Goal: Download file/media: Obtain a digital file from the website

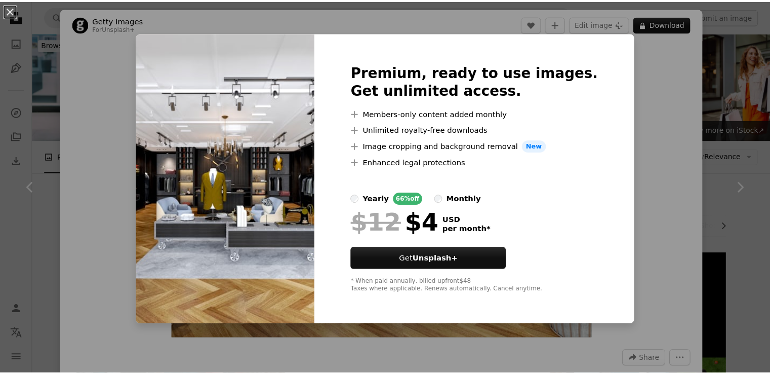
scroll to position [557, 0]
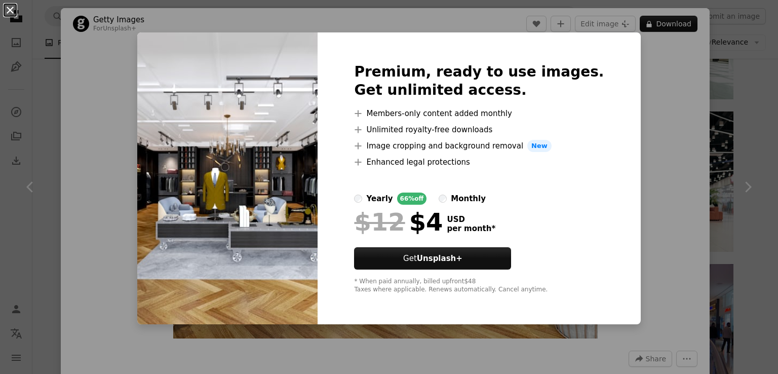
click at [12, 12] on button "An X shape" at bounding box center [10, 10] width 12 height 12
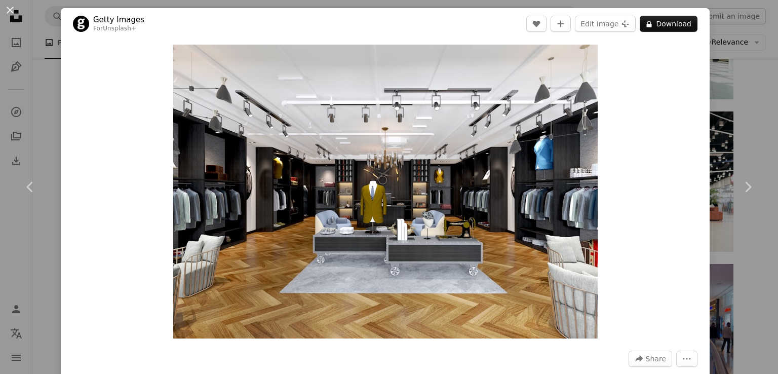
click at [12, 12] on button "An X shape" at bounding box center [10, 10] width 12 height 12
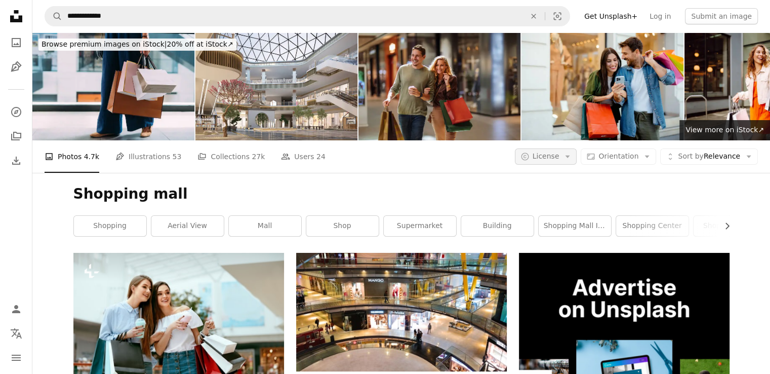
click at [572, 158] on icon "Arrow down" at bounding box center [567, 156] width 9 height 9
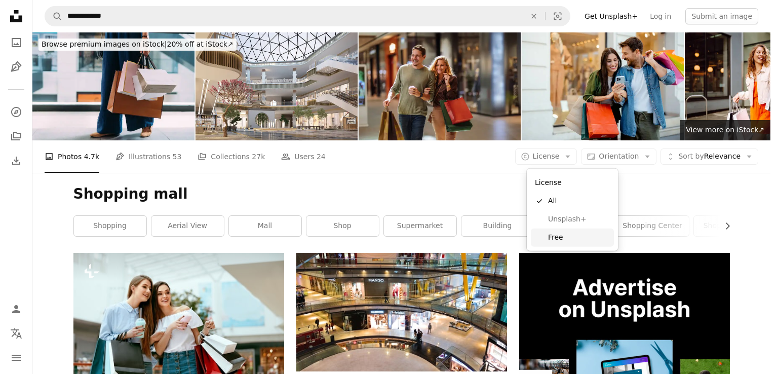
click at [562, 231] on link "Free" at bounding box center [572, 237] width 83 height 18
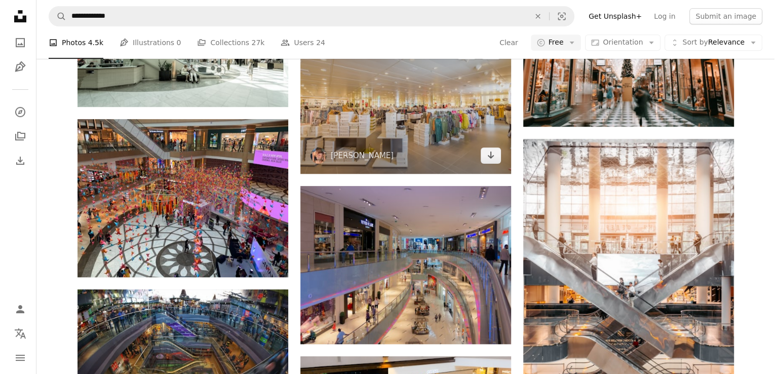
scroll to position [506, 0]
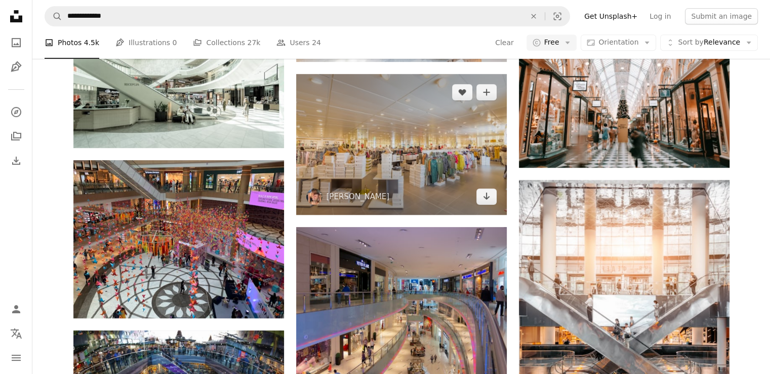
click at [403, 148] on img at bounding box center [401, 144] width 211 height 140
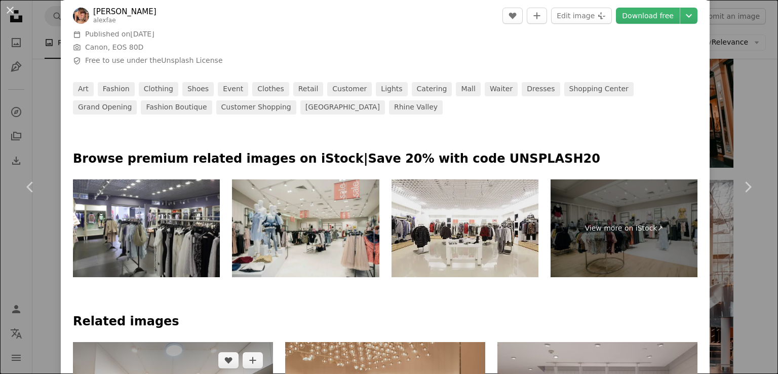
scroll to position [304, 0]
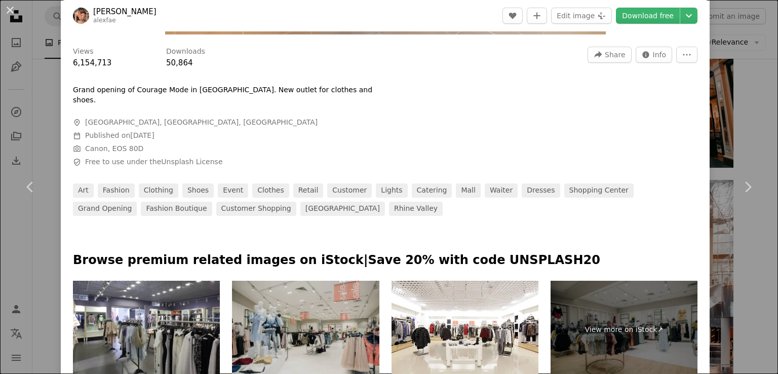
click at [331, 313] on img at bounding box center [305, 329] width 147 height 98
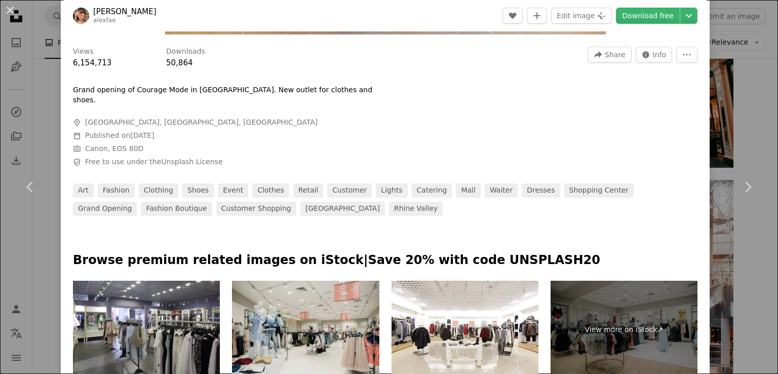
scroll to position [557, 0]
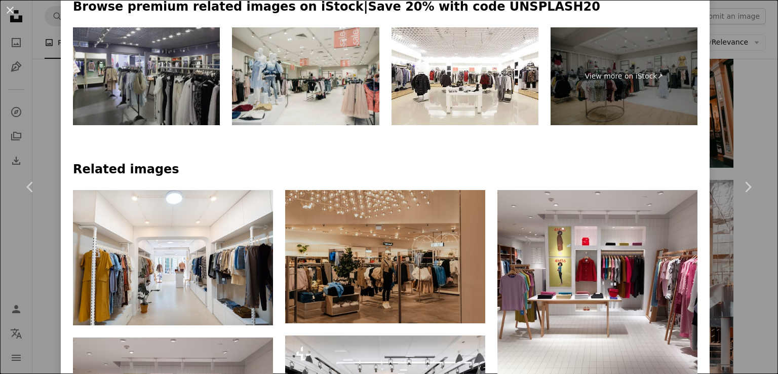
click at [154, 27] on img at bounding box center [146, 76] width 147 height 98
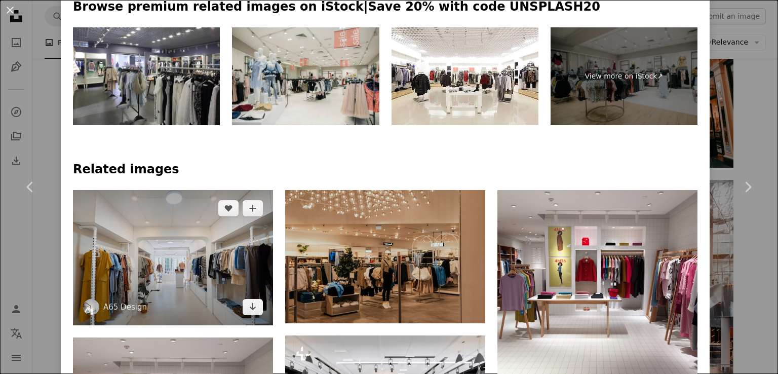
click at [209, 228] on img at bounding box center [173, 257] width 200 height 135
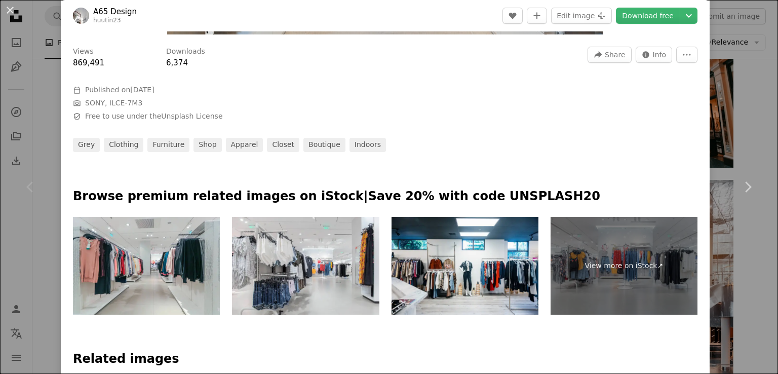
scroll to position [405, 0]
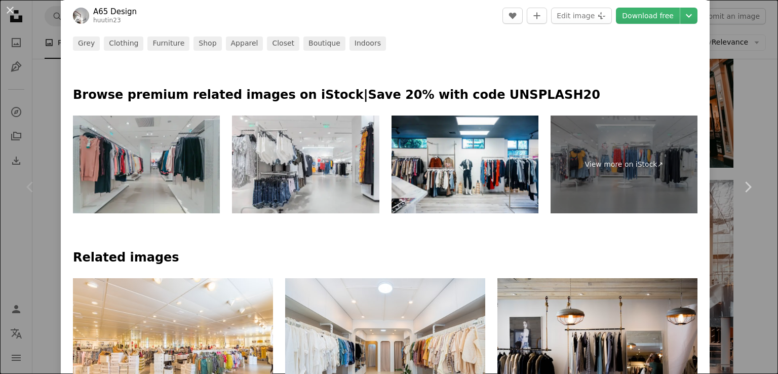
click at [198, 162] on img at bounding box center [146, 164] width 147 height 98
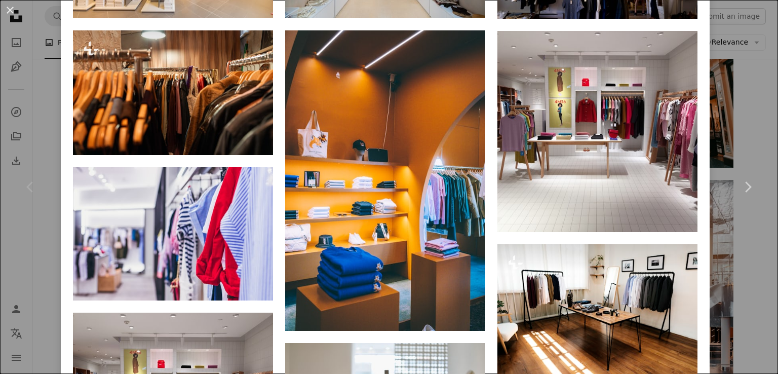
scroll to position [810, 0]
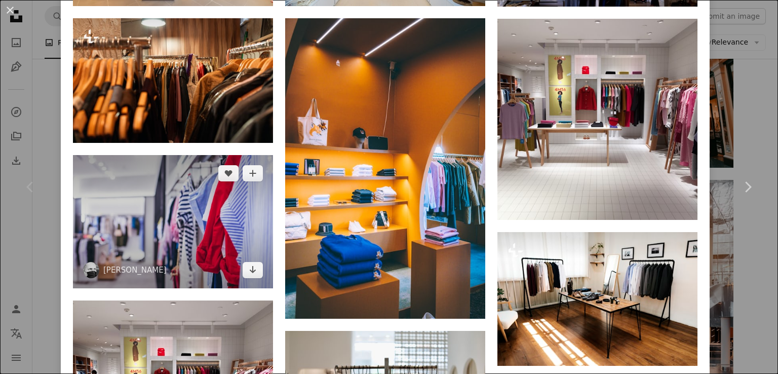
click at [246, 228] on img at bounding box center [173, 221] width 200 height 133
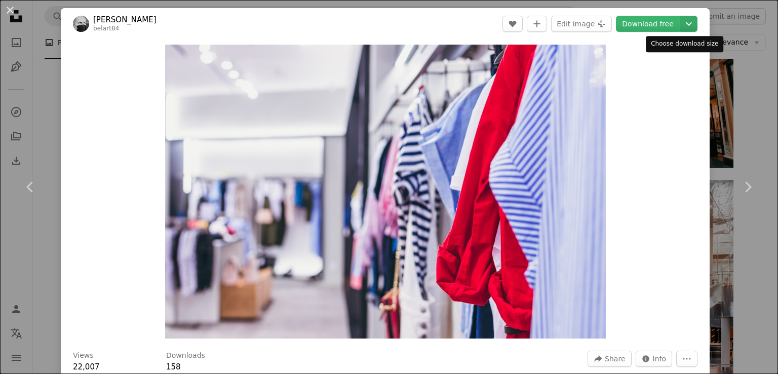
click at [680, 27] on icon "Chevron down" at bounding box center [688, 24] width 16 height 12
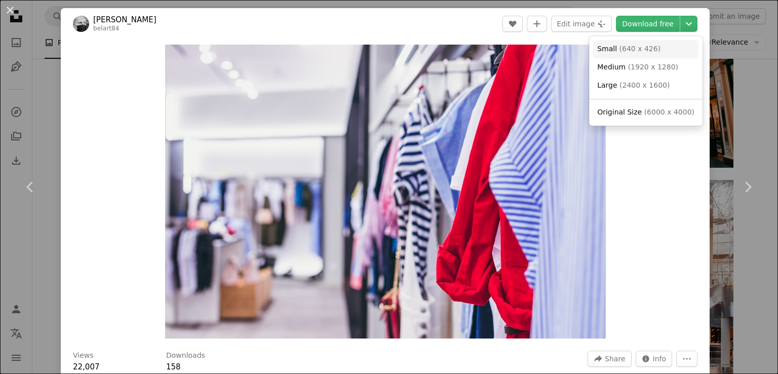
click at [639, 47] on span "( 640 x 426 )" at bounding box center [640, 49] width 42 height 8
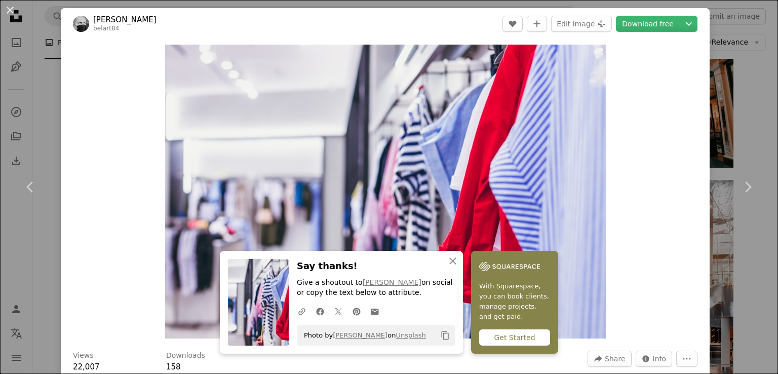
click at [652, 73] on div "Zoom in" at bounding box center [385, 191] width 649 height 304
click at [681, 27] on icon "Chevron down" at bounding box center [688, 24] width 16 height 12
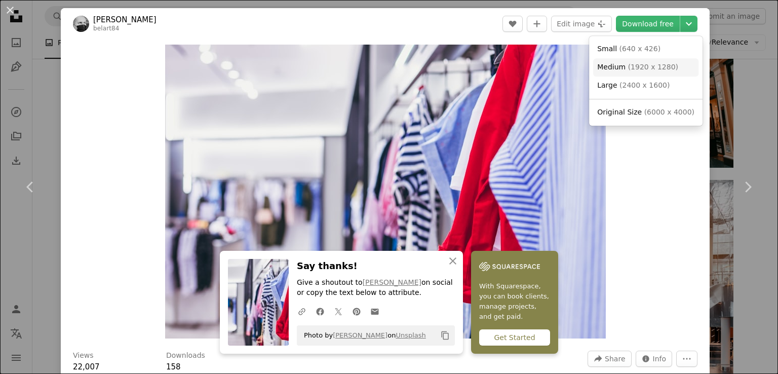
click at [656, 73] on link "Medium ( 1920 x 1280 )" at bounding box center [645, 67] width 105 height 18
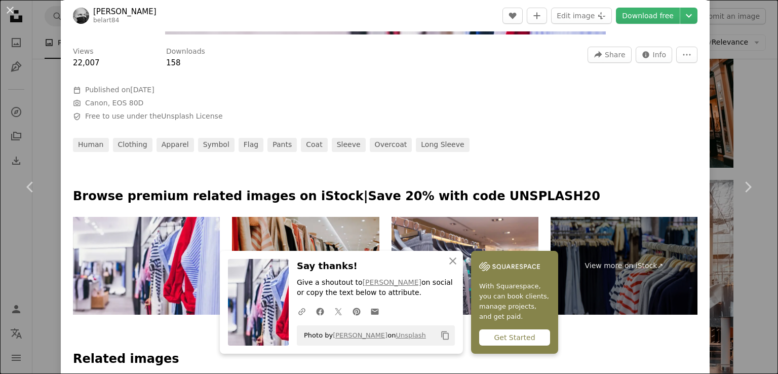
scroll to position [405, 0]
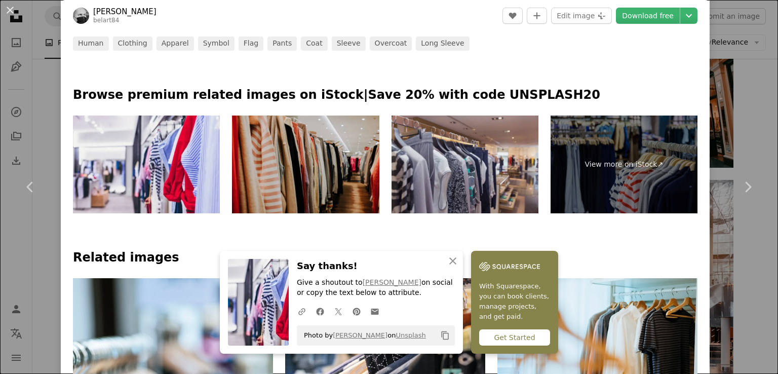
click at [432, 173] on img at bounding box center [464, 164] width 147 height 98
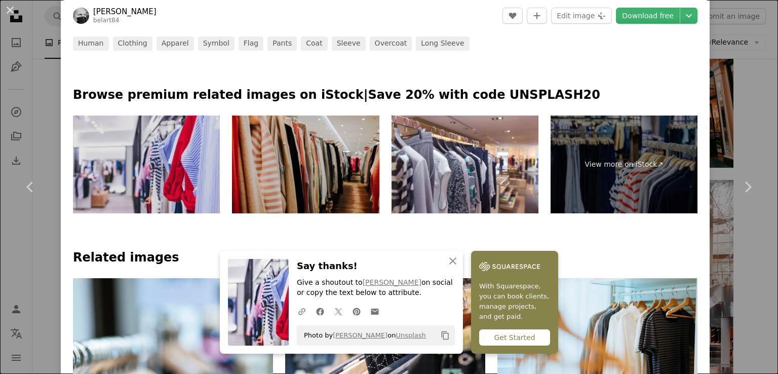
click at [124, 142] on img at bounding box center [146, 164] width 147 height 98
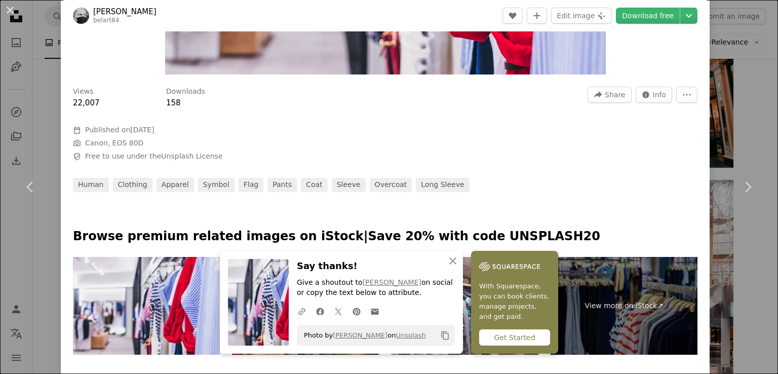
scroll to position [354, 0]
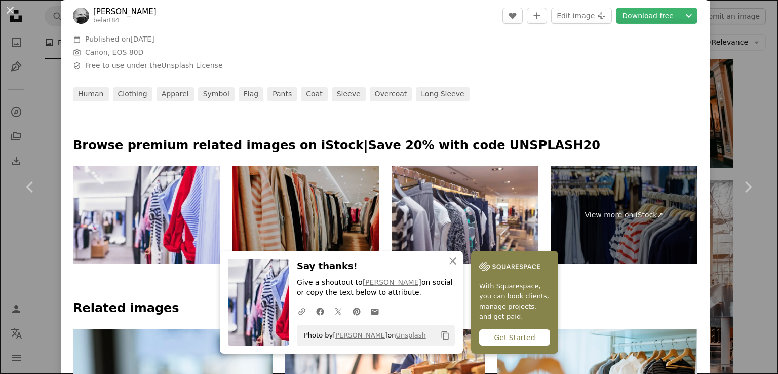
click at [341, 194] on img at bounding box center [305, 215] width 147 height 98
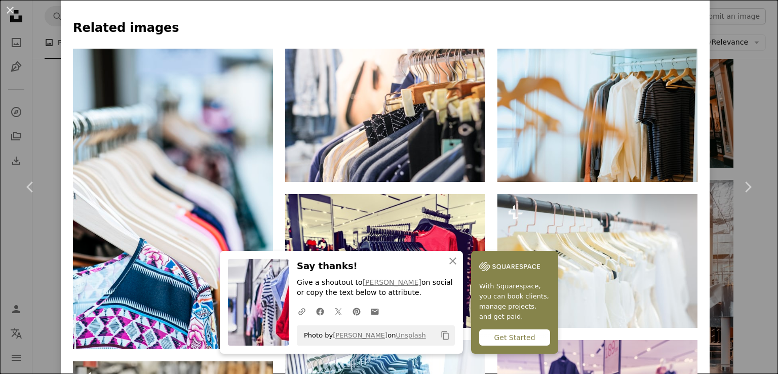
scroll to position [658, 0]
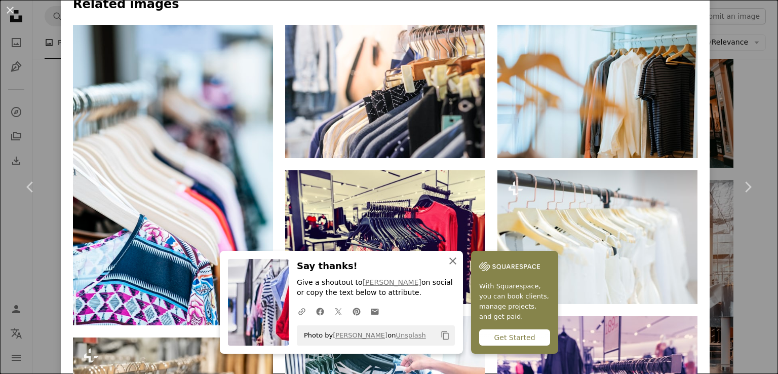
click at [452, 258] on icon "button" at bounding box center [452, 260] width 7 height 7
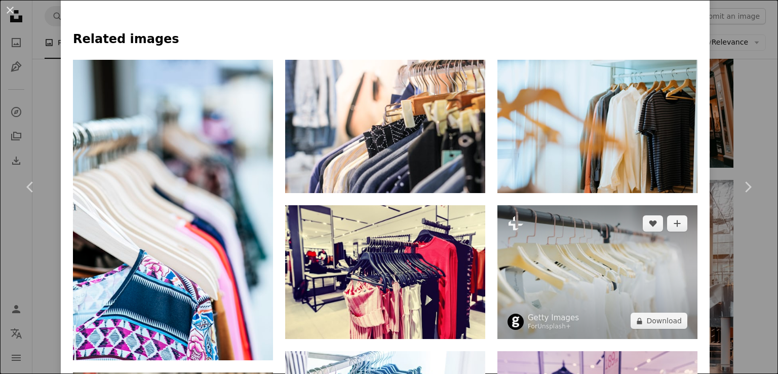
scroll to position [608, 0]
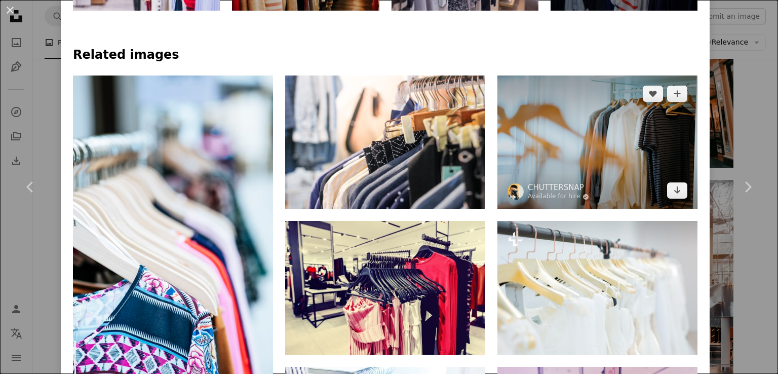
click at [541, 164] on img at bounding box center [597, 141] width 200 height 133
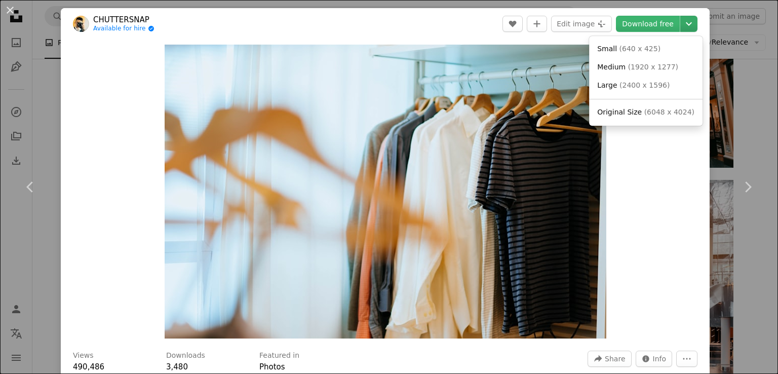
click at [680, 19] on icon "Chevron down" at bounding box center [688, 24] width 16 height 12
click at [664, 41] on link "Small ( 640 x 425 )" at bounding box center [645, 49] width 105 height 18
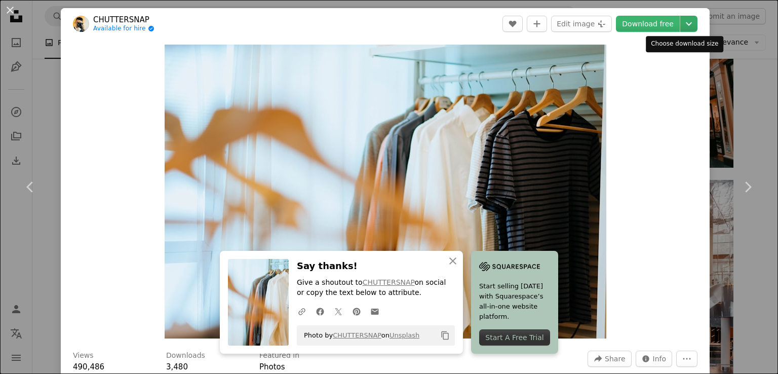
click at [680, 25] on icon "Chevron down" at bounding box center [688, 24] width 16 height 12
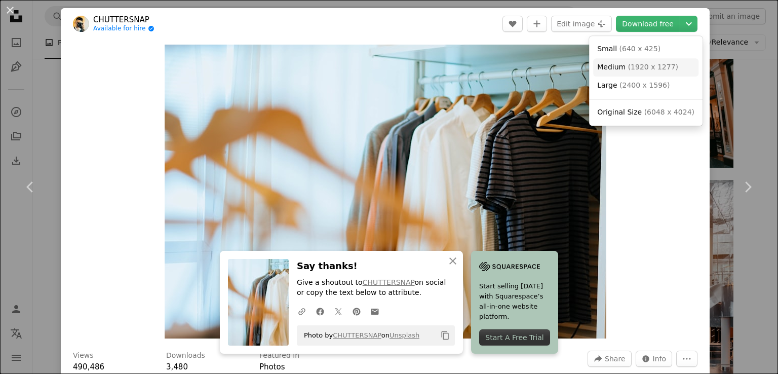
click at [659, 65] on span "( 1920 x 1277 )" at bounding box center [653, 67] width 50 height 8
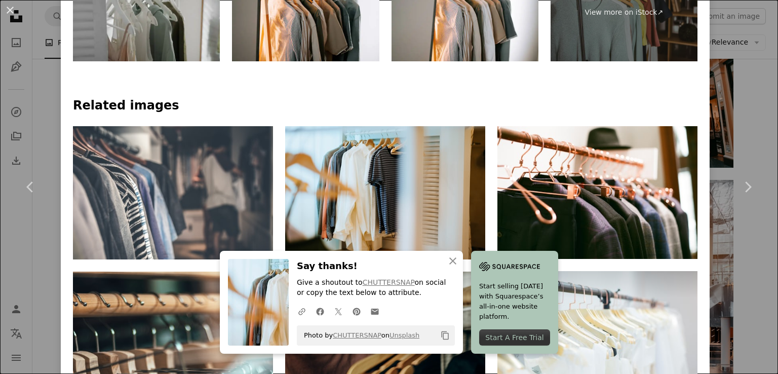
scroll to position [608, 0]
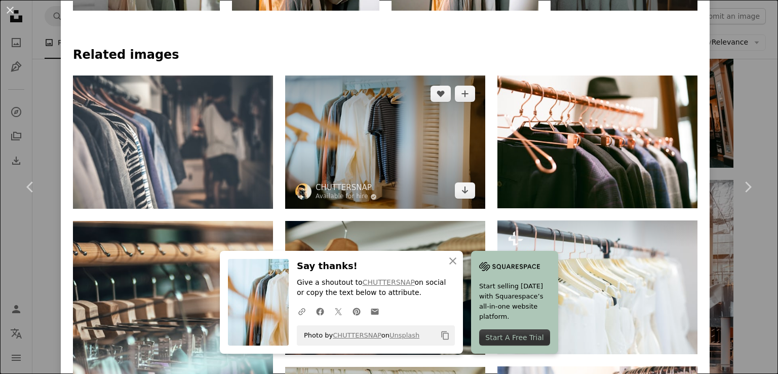
click at [425, 128] on img at bounding box center [385, 141] width 200 height 133
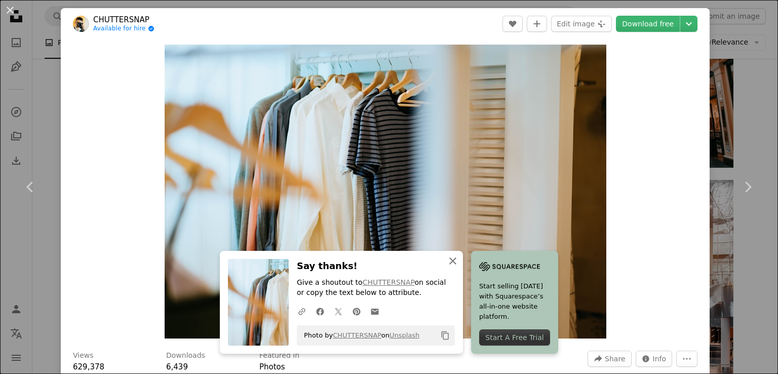
click at [452, 262] on icon "An X shape" at bounding box center [453, 261] width 12 height 12
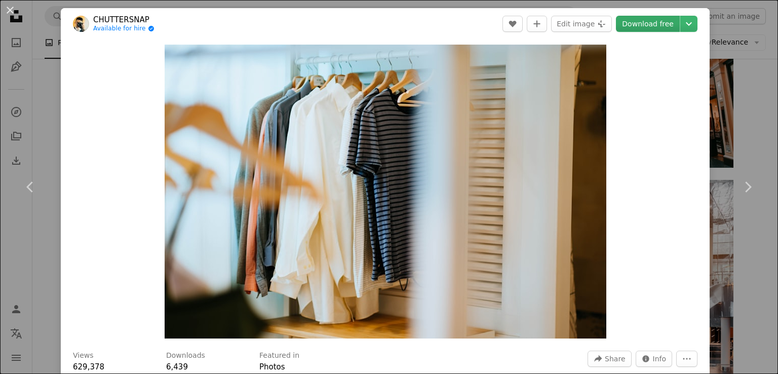
click at [664, 21] on link "Download free" at bounding box center [648, 24] width 64 height 16
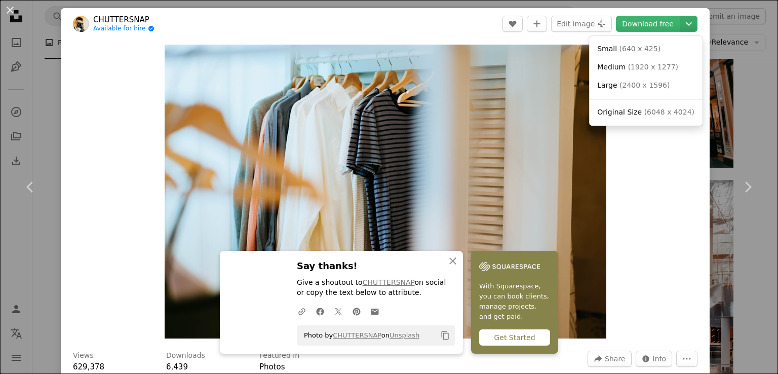
click at [685, 23] on icon "Choose download size" at bounding box center [688, 24] width 6 height 4
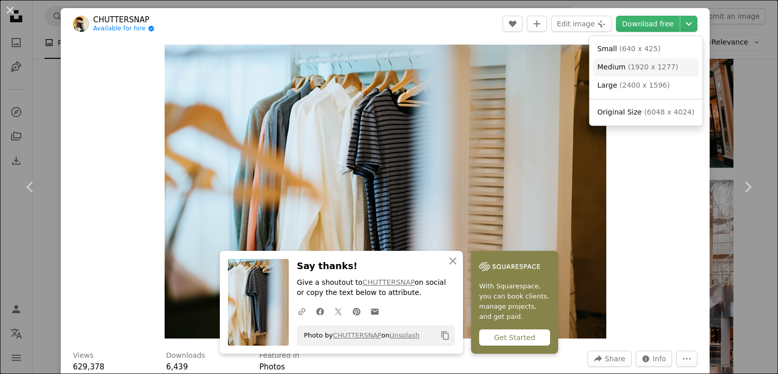
click at [654, 69] on span "( 1920 x 1277 )" at bounding box center [653, 67] width 50 height 8
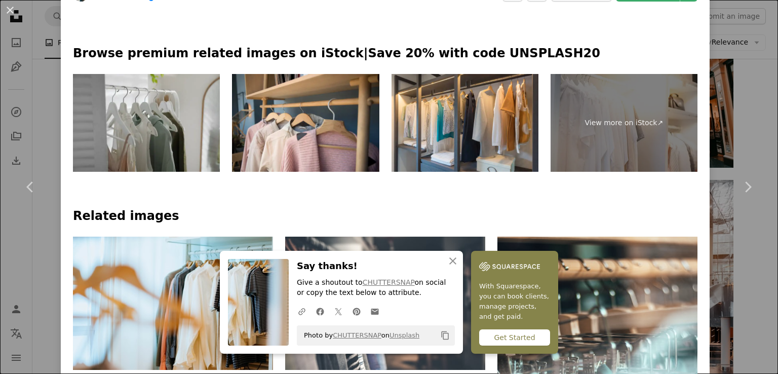
scroll to position [456, 0]
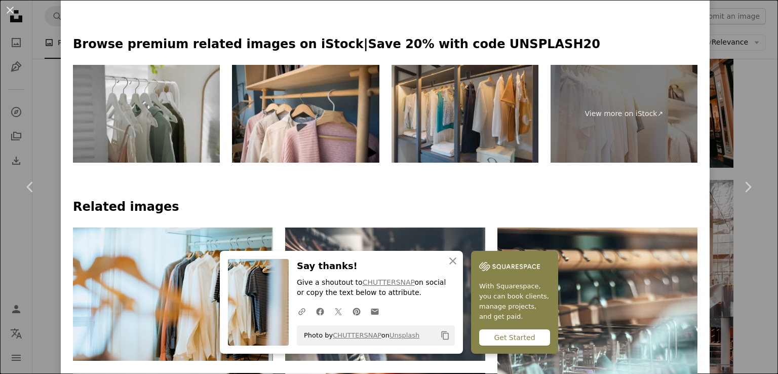
click at [526, 104] on img at bounding box center [464, 114] width 147 height 98
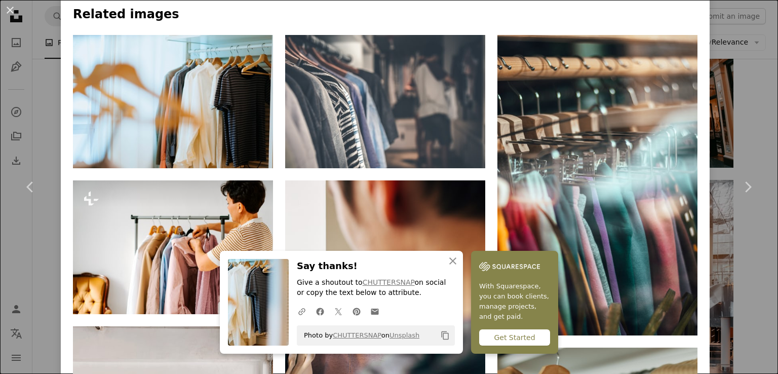
scroll to position [709, 0]
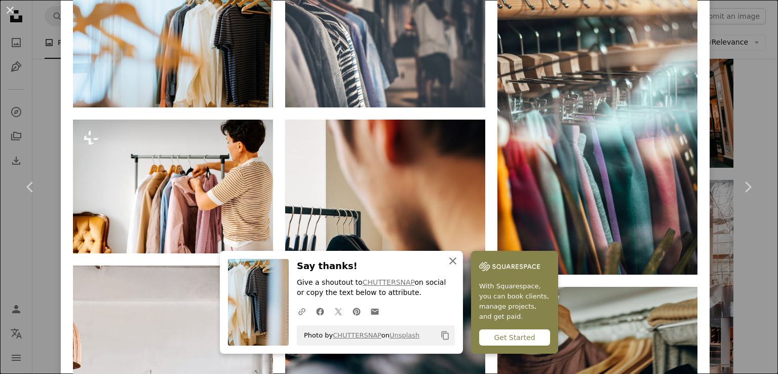
click at [456, 253] on button "An X shape Close" at bounding box center [452, 261] width 20 height 20
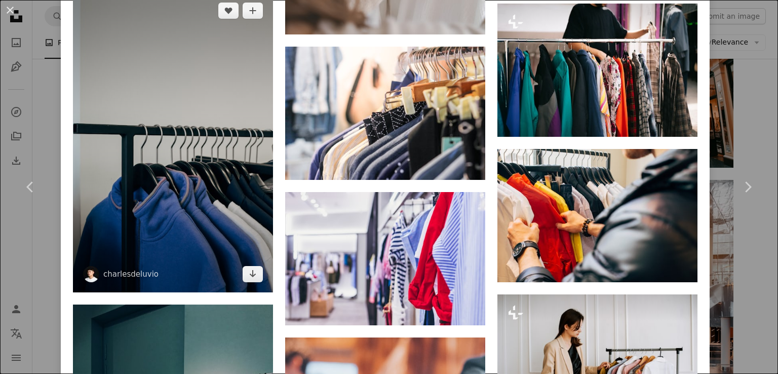
scroll to position [1519, 0]
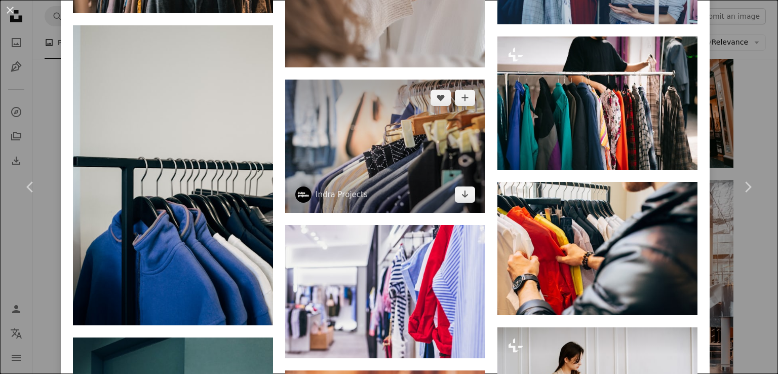
click at [293, 149] on img at bounding box center [385, 145] width 200 height 133
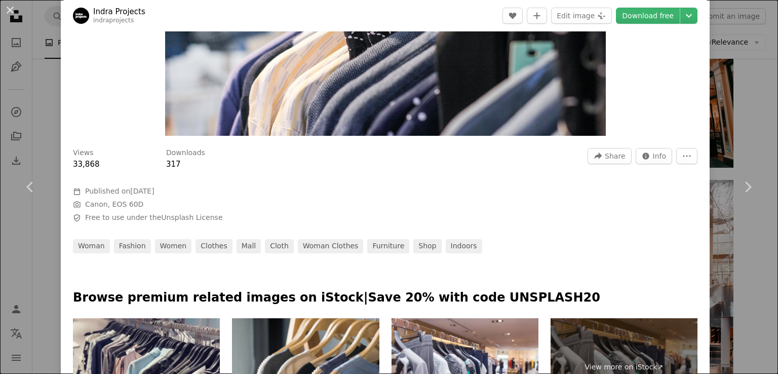
scroll to position [405, 0]
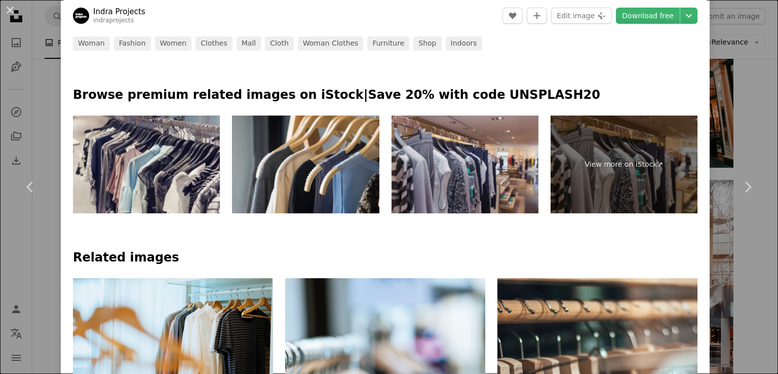
click at [399, 178] on img at bounding box center [464, 164] width 147 height 98
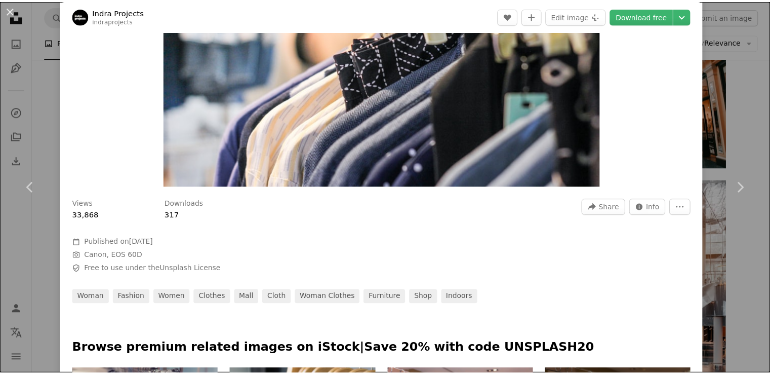
scroll to position [0, 0]
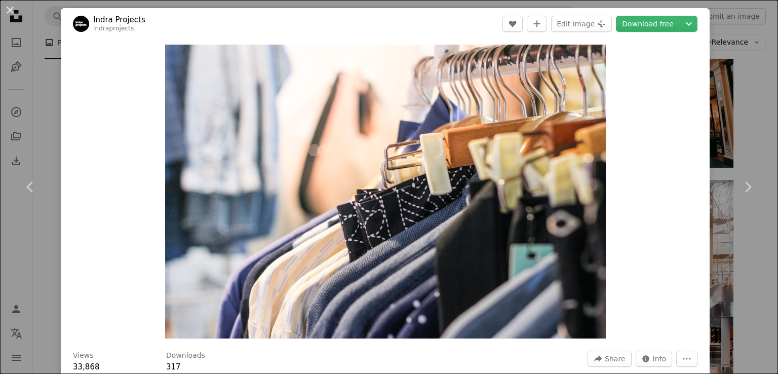
drag, startPoint x: 3, startPoint y: 7, endPoint x: 228, endPoint y: 79, distance: 236.8
click at [4, 7] on button "An X shape" at bounding box center [10, 10] width 12 height 12
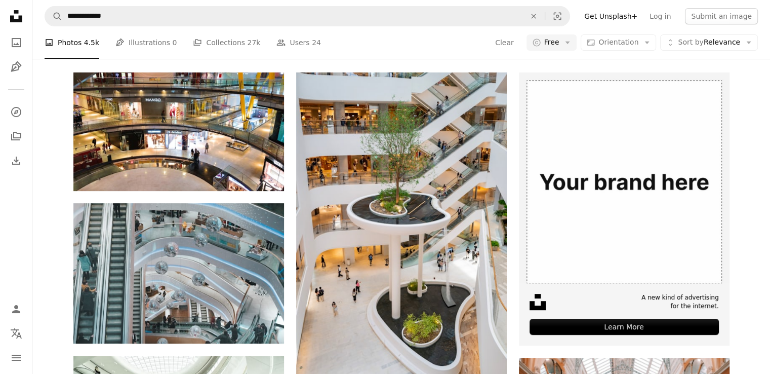
scroll to position [101, 0]
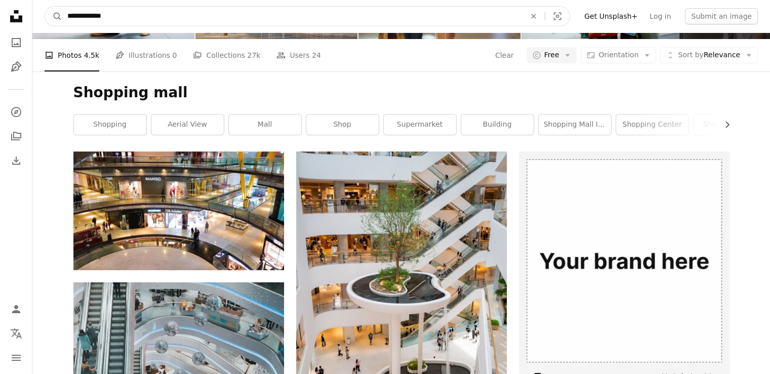
click at [146, 18] on input "**********" at bounding box center [292, 16] width 460 height 19
type input "**********"
click at [45, 7] on button "A magnifying glass" at bounding box center [53, 16] width 17 height 19
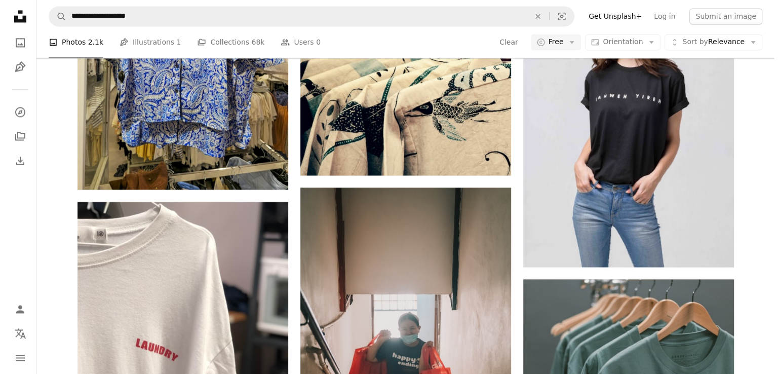
scroll to position [1823, 0]
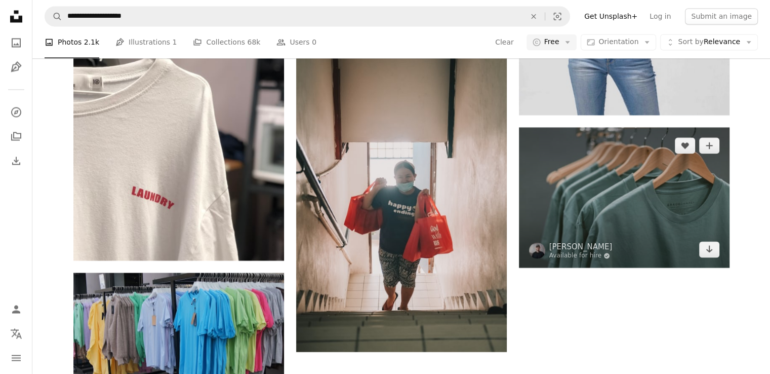
click at [612, 176] on img at bounding box center [624, 197] width 211 height 141
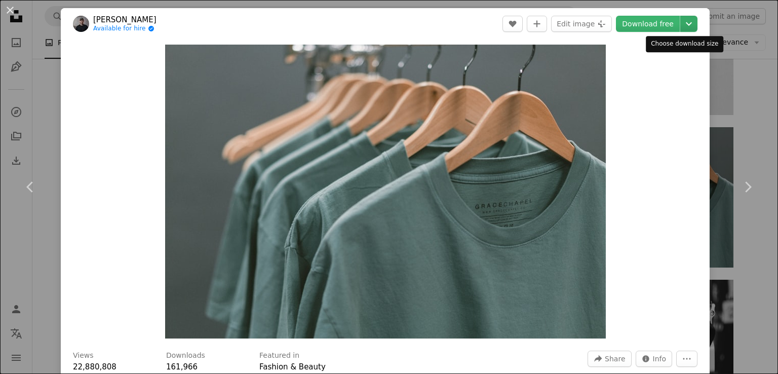
click at [680, 19] on icon "Chevron down" at bounding box center [688, 24] width 16 height 12
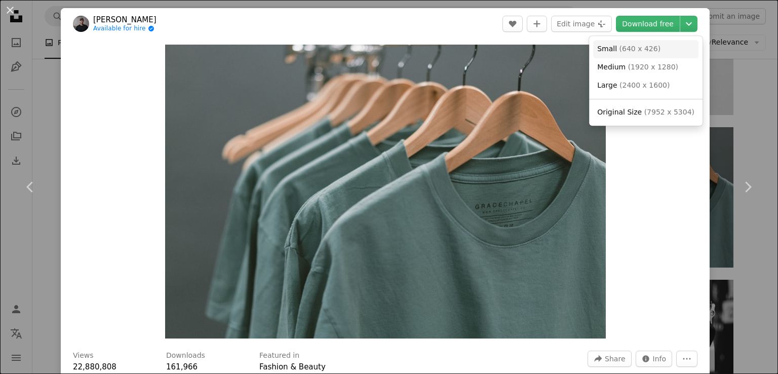
click at [658, 46] on link "Small ( 640 x 426 )" at bounding box center [645, 49] width 105 height 18
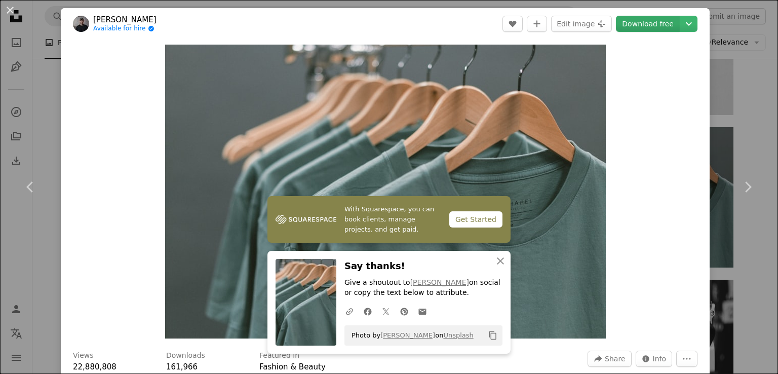
click at [668, 27] on link "Download free" at bounding box center [648, 24] width 64 height 16
click at [702, 13] on div "An X shape Chevron left Chevron right [PERSON_NAME] Available for hire A checkm…" at bounding box center [389, 187] width 778 height 374
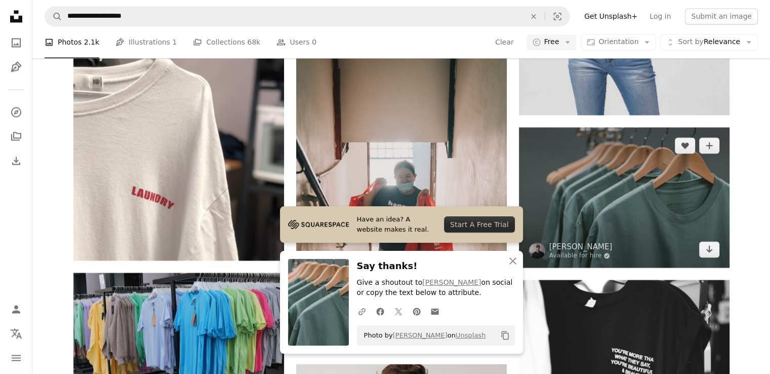
click at [630, 156] on img at bounding box center [624, 197] width 211 height 141
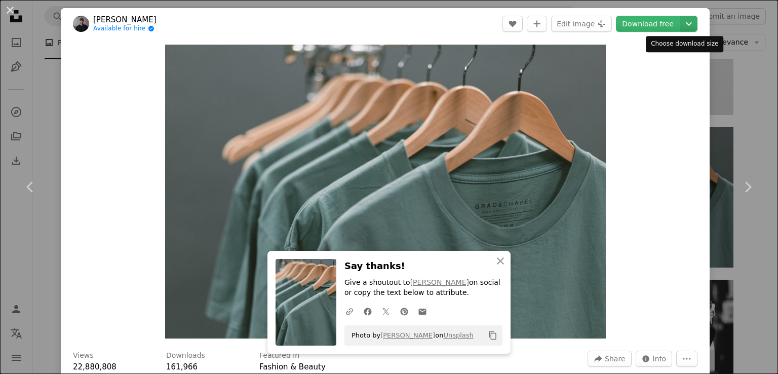
click at [680, 24] on icon "Chevron down" at bounding box center [688, 24] width 16 height 12
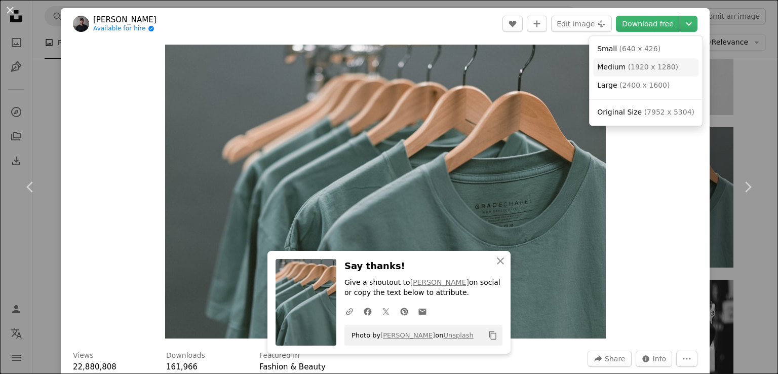
click at [642, 64] on span "( 1920 x 1280 )" at bounding box center [653, 67] width 50 height 8
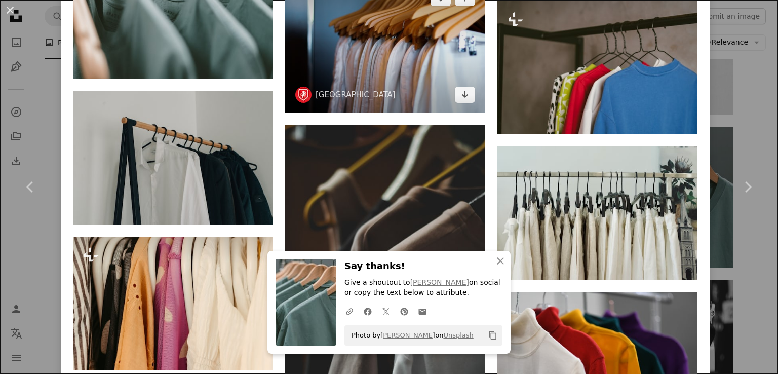
scroll to position [1013, 0]
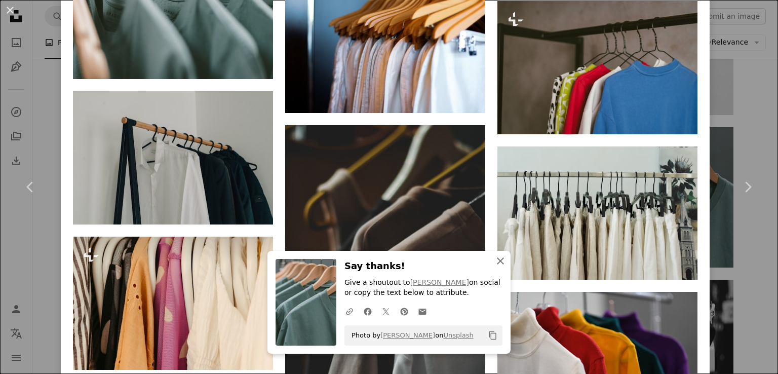
click at [497, 261] on icon "button" at bounding box center [500, 260] width 7 height 7
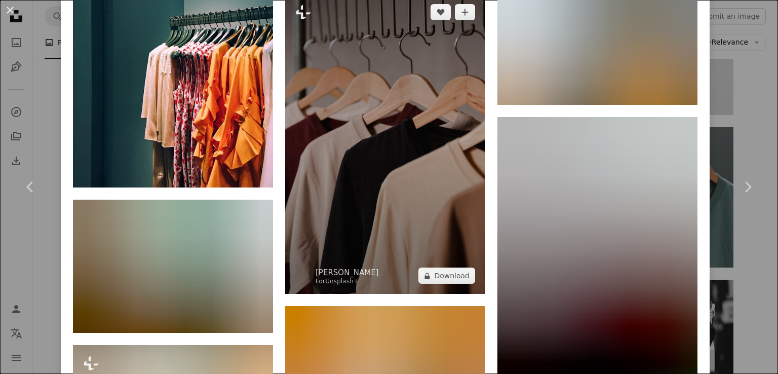
scroll to position [1620, 0]
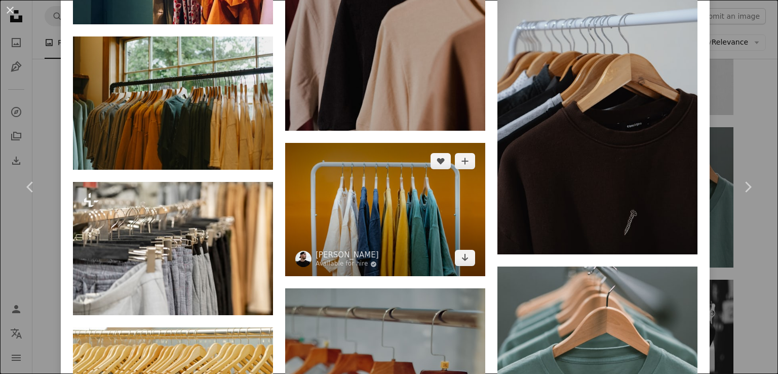
click at [403, 225] on img at bounding box center [385, 209] width 200 height 133
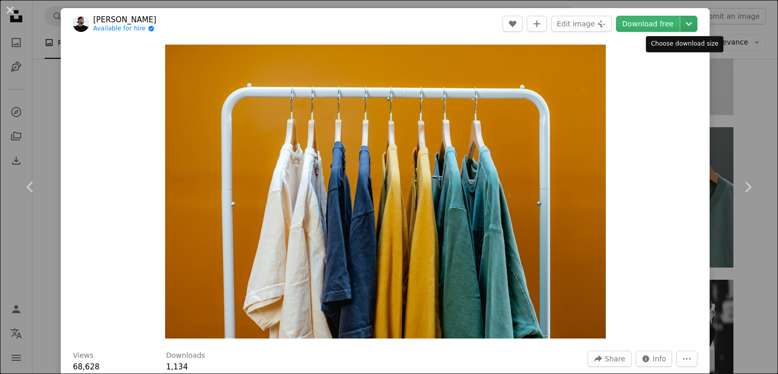
click at [685, 23] on icon "Chevron down" at bounding box center [688, 24] width 16 height 12
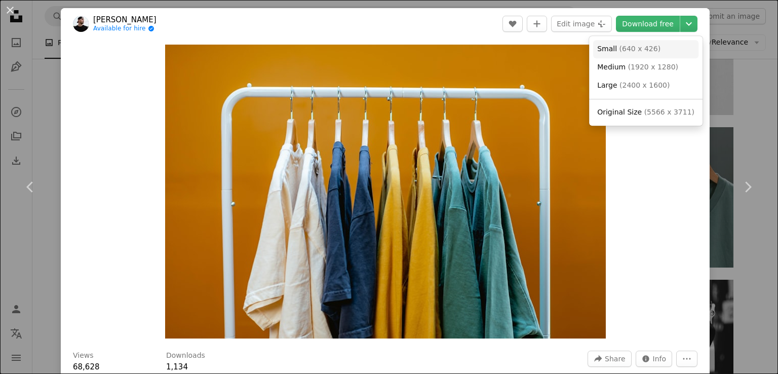
click at [639, 45] on span "( 640 x 426 )" at bounding box center [640, 49] width 42 height 8
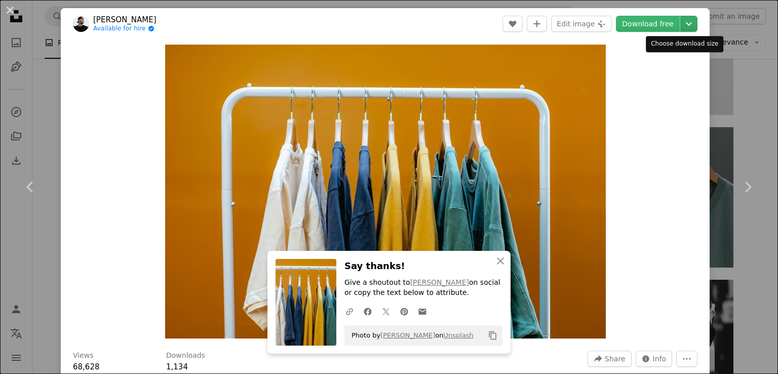
click at [680, 24] on icon "Chevron down" at bounding box center [688, 24] width 16 height 12
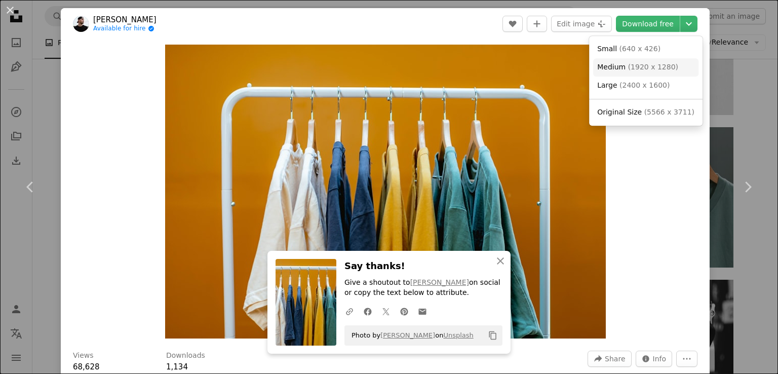
click at [638, 66] on span "( 1920 x 1280 )" at bounding box center [653, 67] width 50 height 8
